Goal: Task Accomplishment & Management: Manage account settings

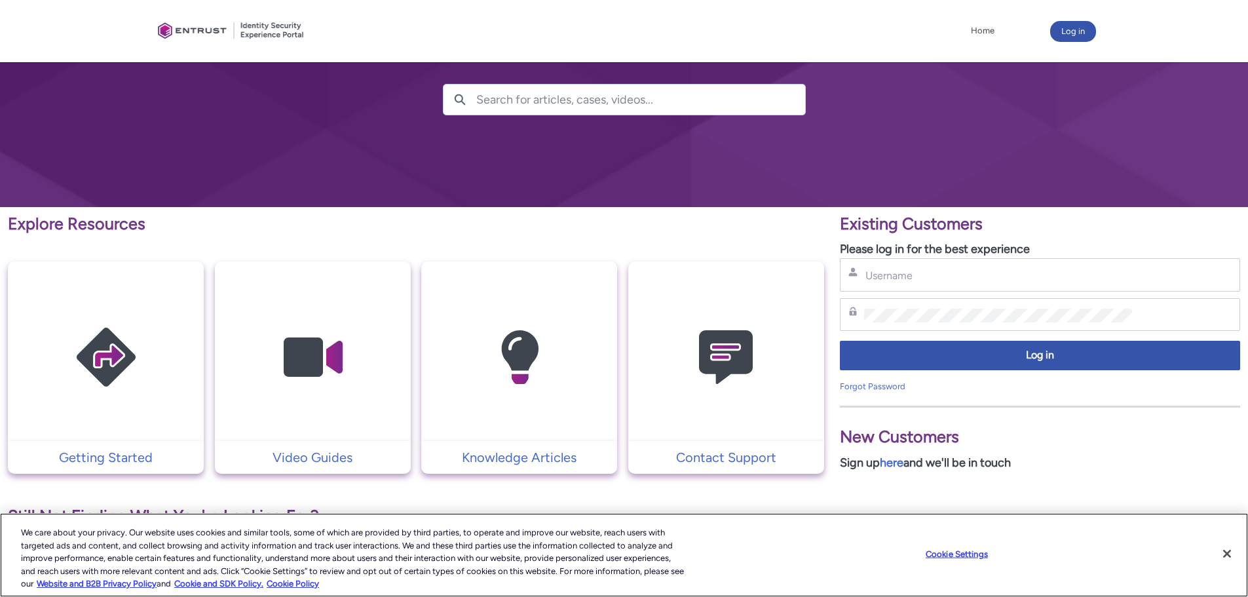
scroll to position [83, 0]
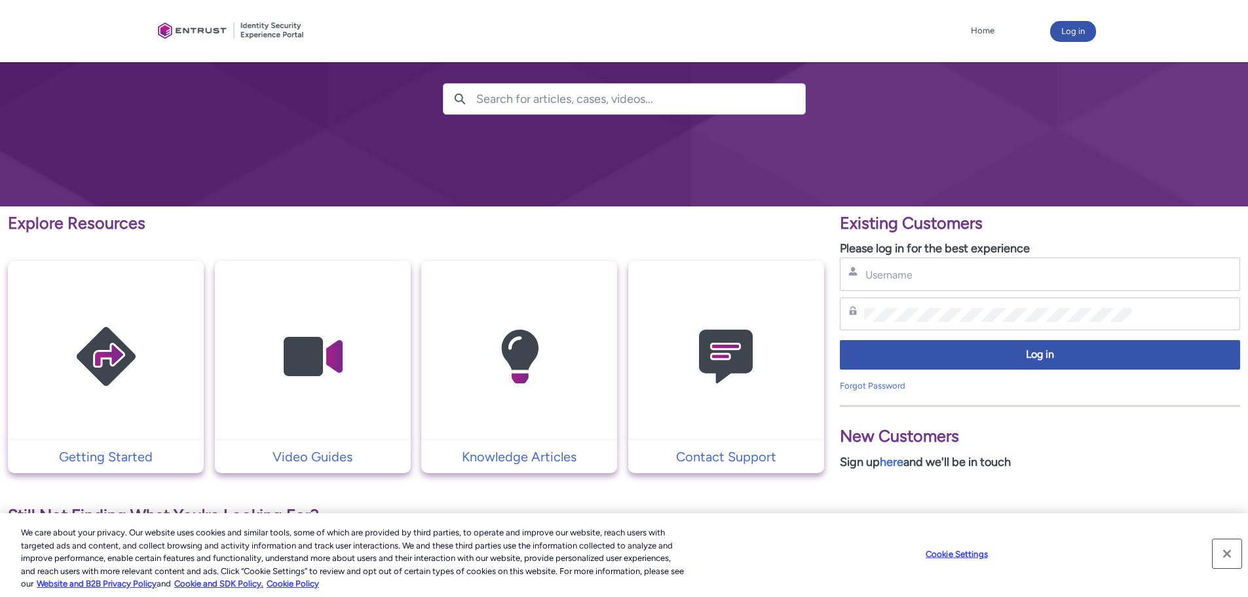
click at [1226, 554] on button "Close" at bounding box center [1227, 553] width 29 height 29
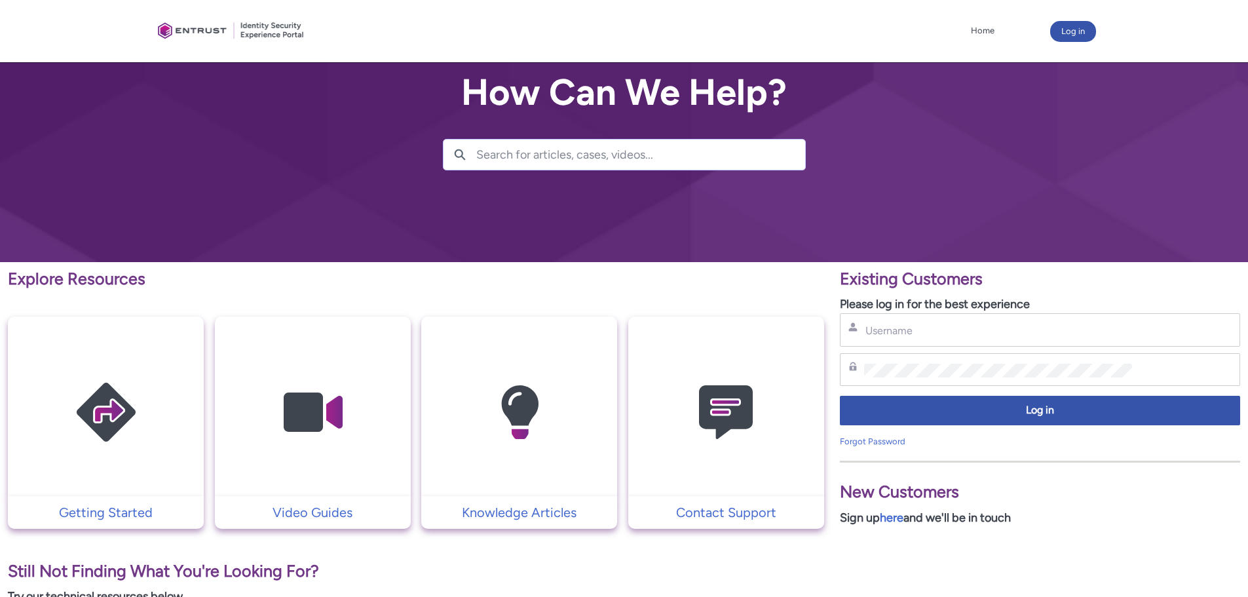
scroll to position [0, 0]
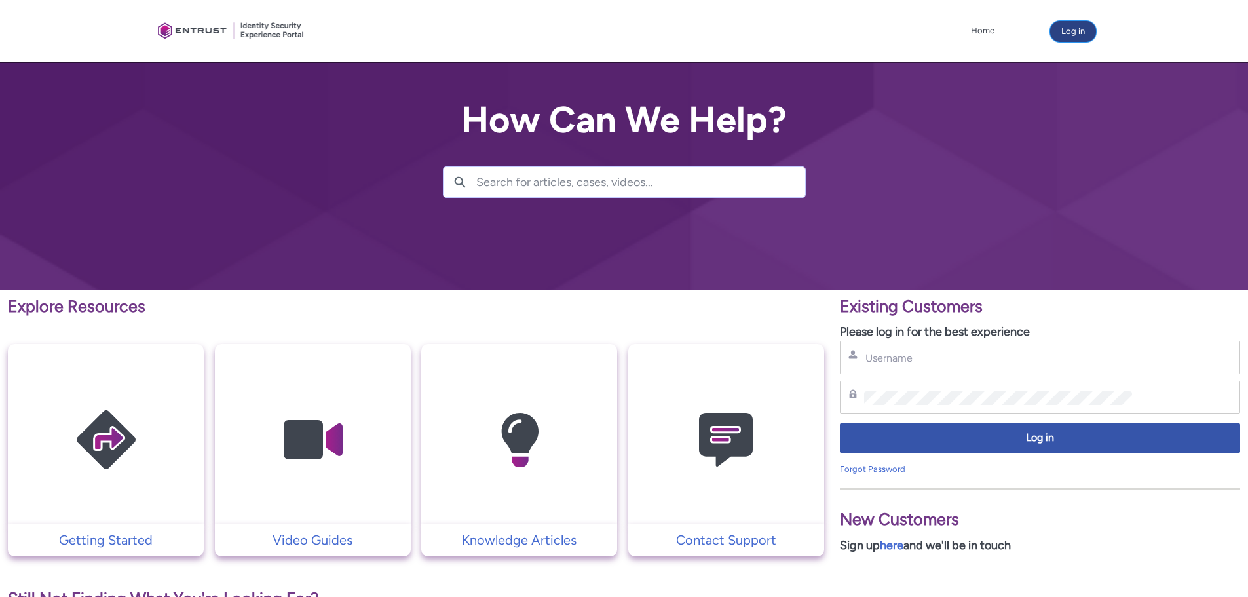
click at [1086, 33] on button "Log in" at bounding box center [1073, 31] width 46 height 21
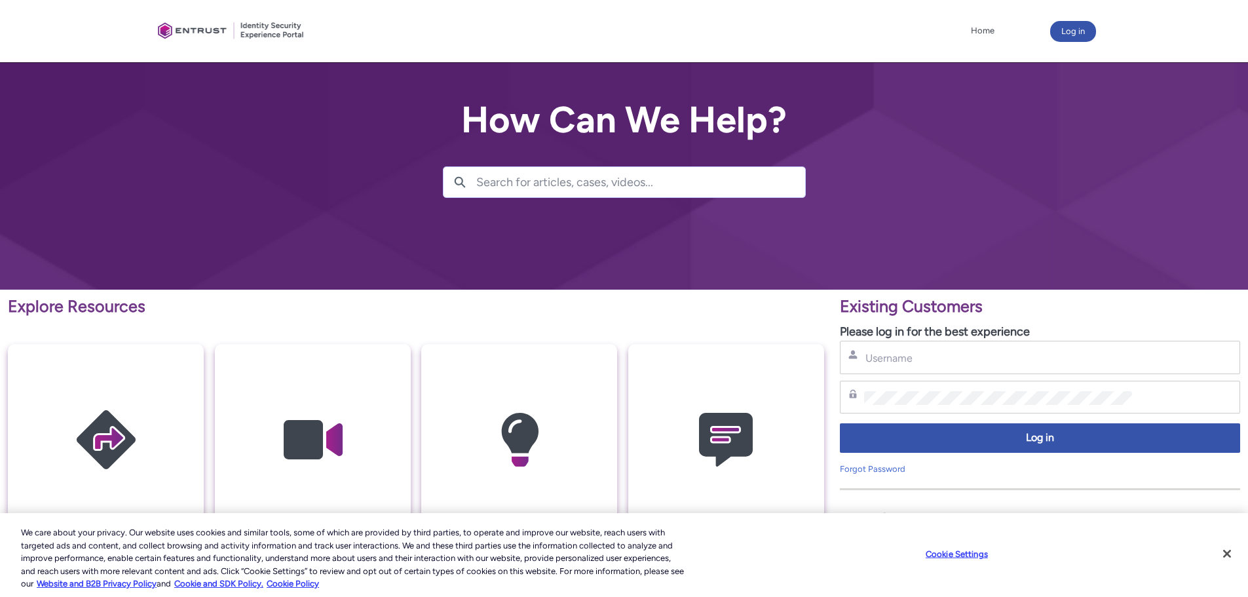
click at [885, 369] on div "Username" at bounding box center [1040, 357] width 400 height 33
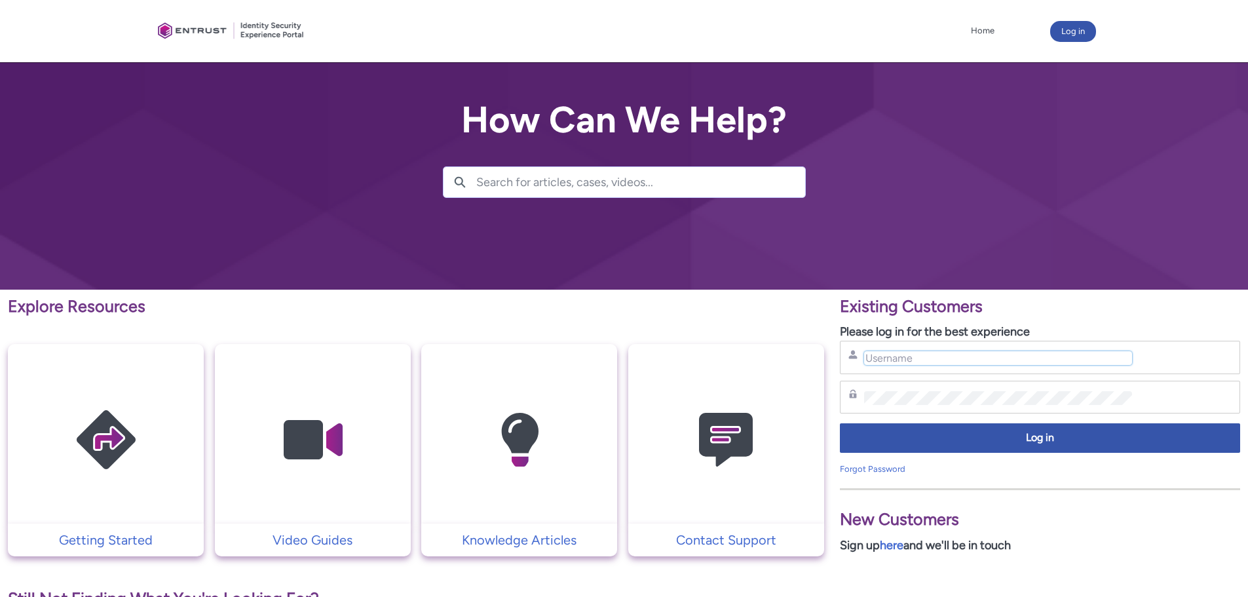
click at [905, 363] on input "Username" at bounding box center [998, 358] width 268 height 14
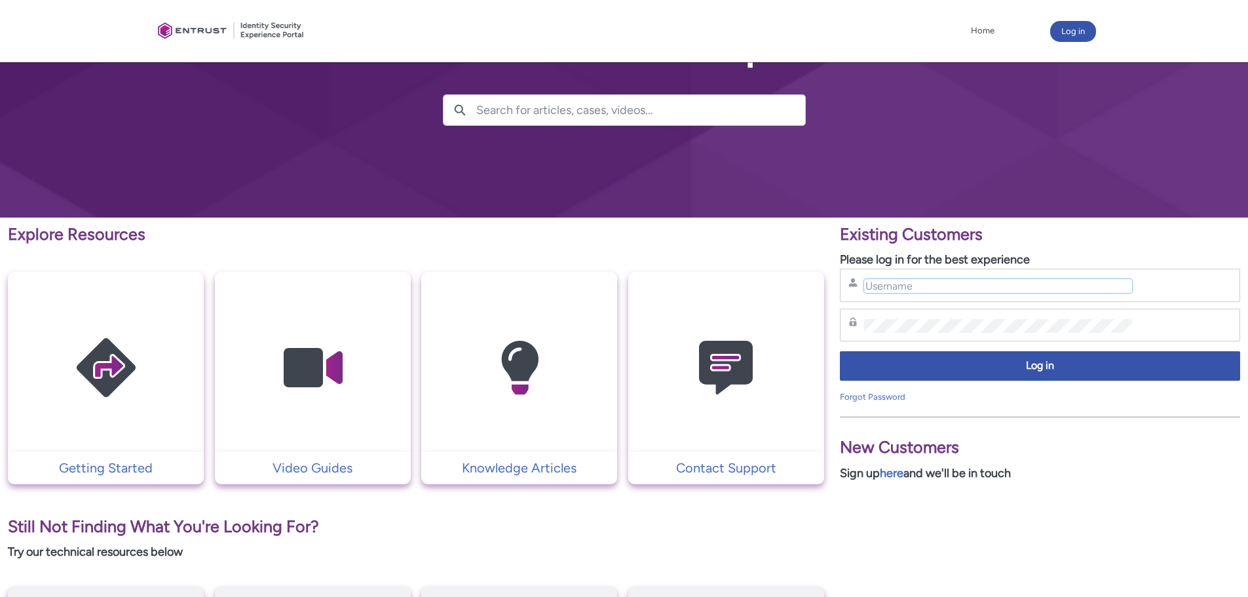
scroll to position [73, 0]
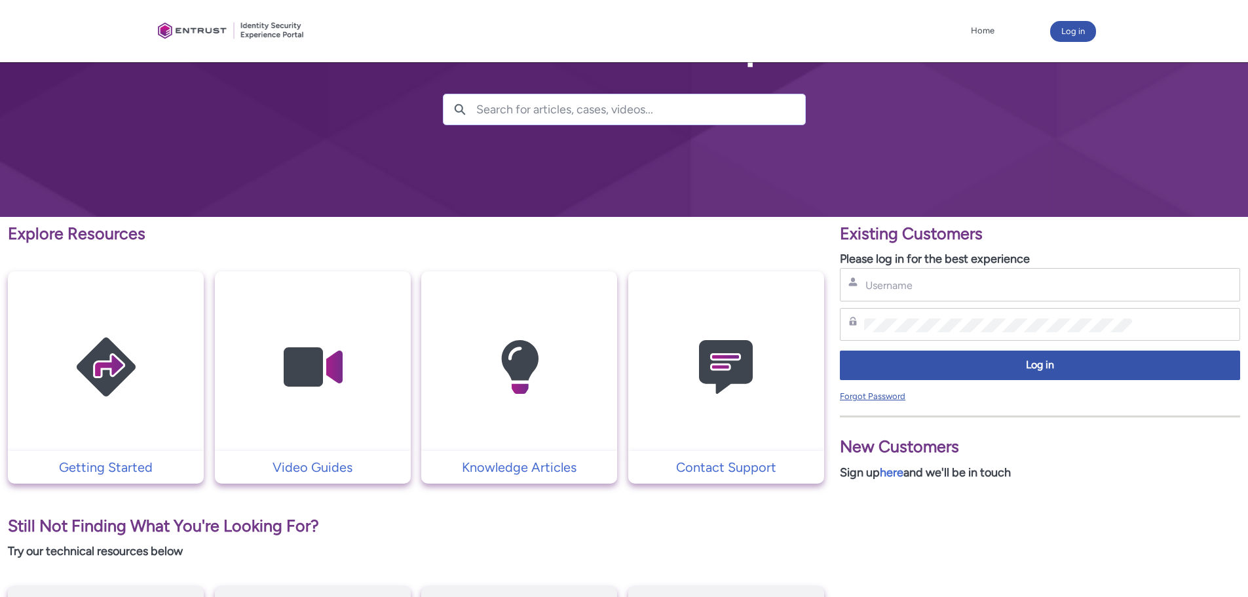
click at [882, 395] on link "Forgot Password" at bounding box center [873, 396] width 66 height 10
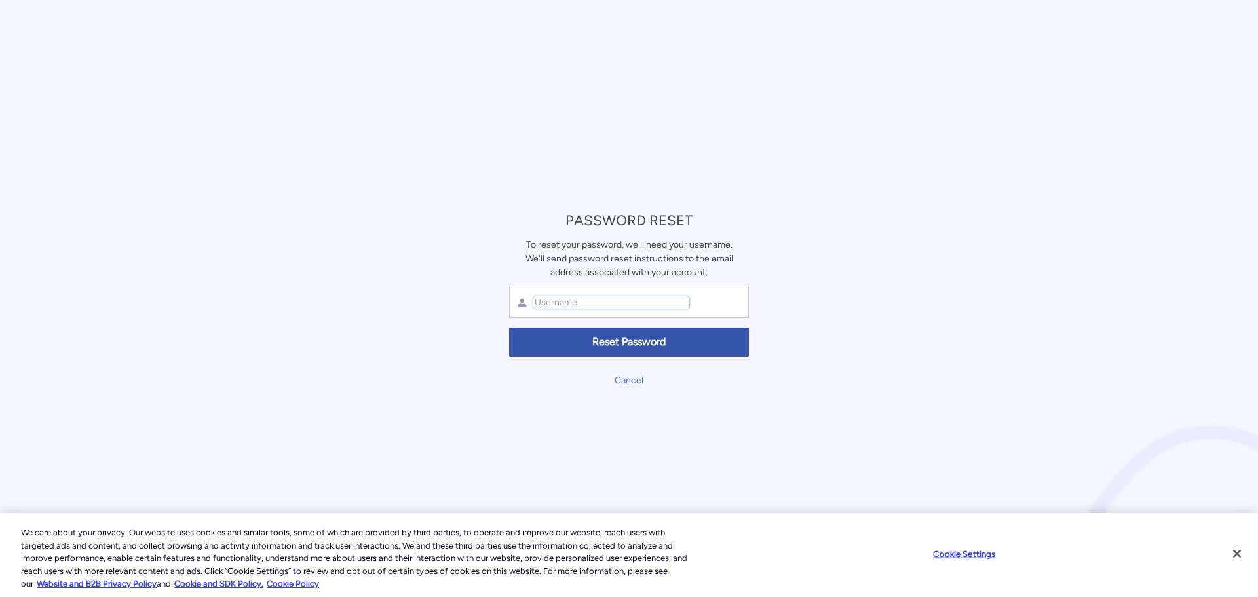
click at [590, 299] on input "text" at bounding box center [611, 302] width 156 height 12
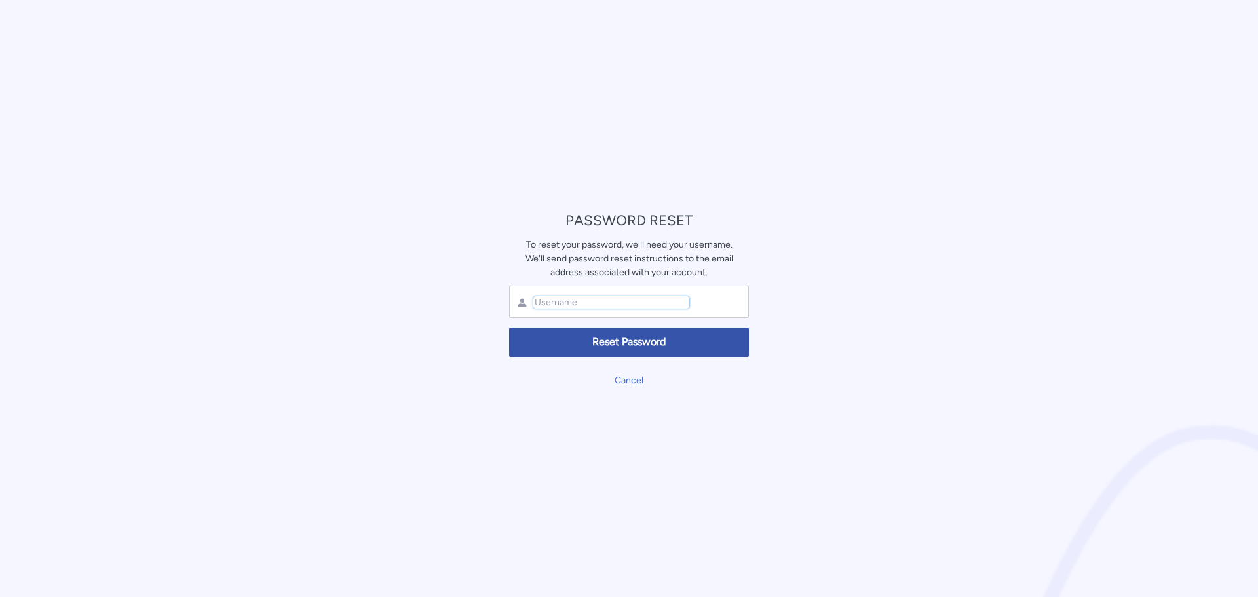
click at [587, 303] on input "text" at bounding box center [611, 302] width 156 height 12
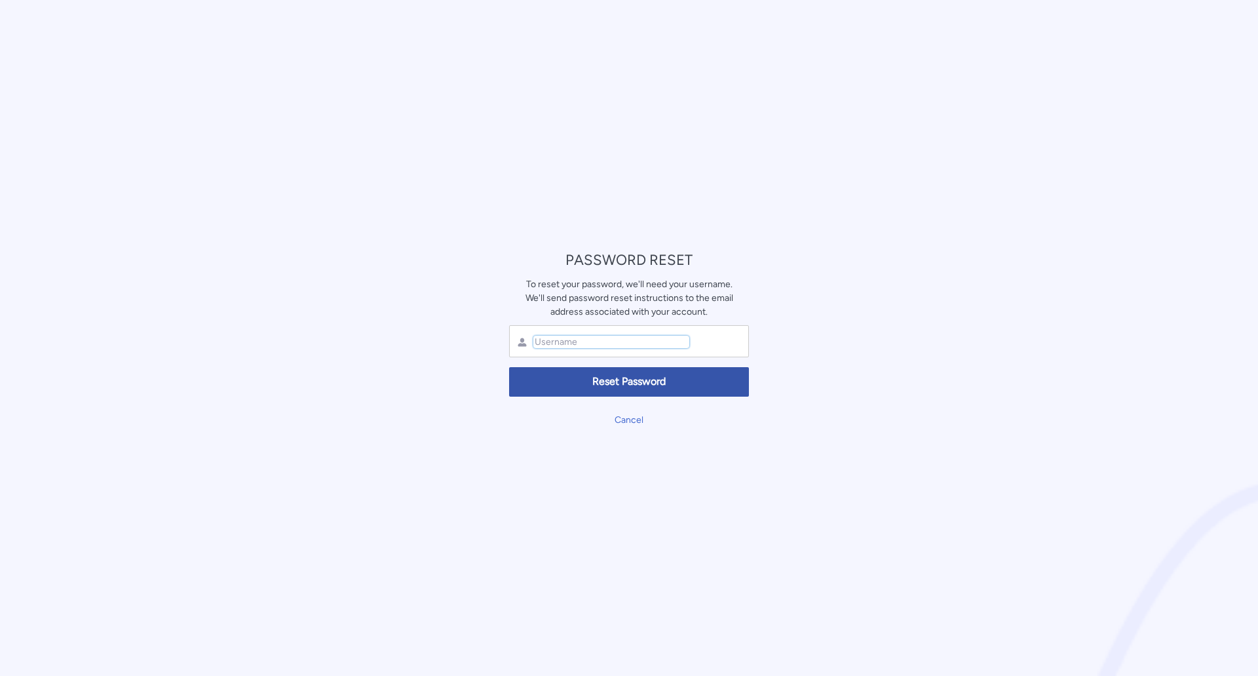
click at [556, 341] on input "text" at bounding box center [611, 341] width 156 height 12
